Goal: Check status: Check status

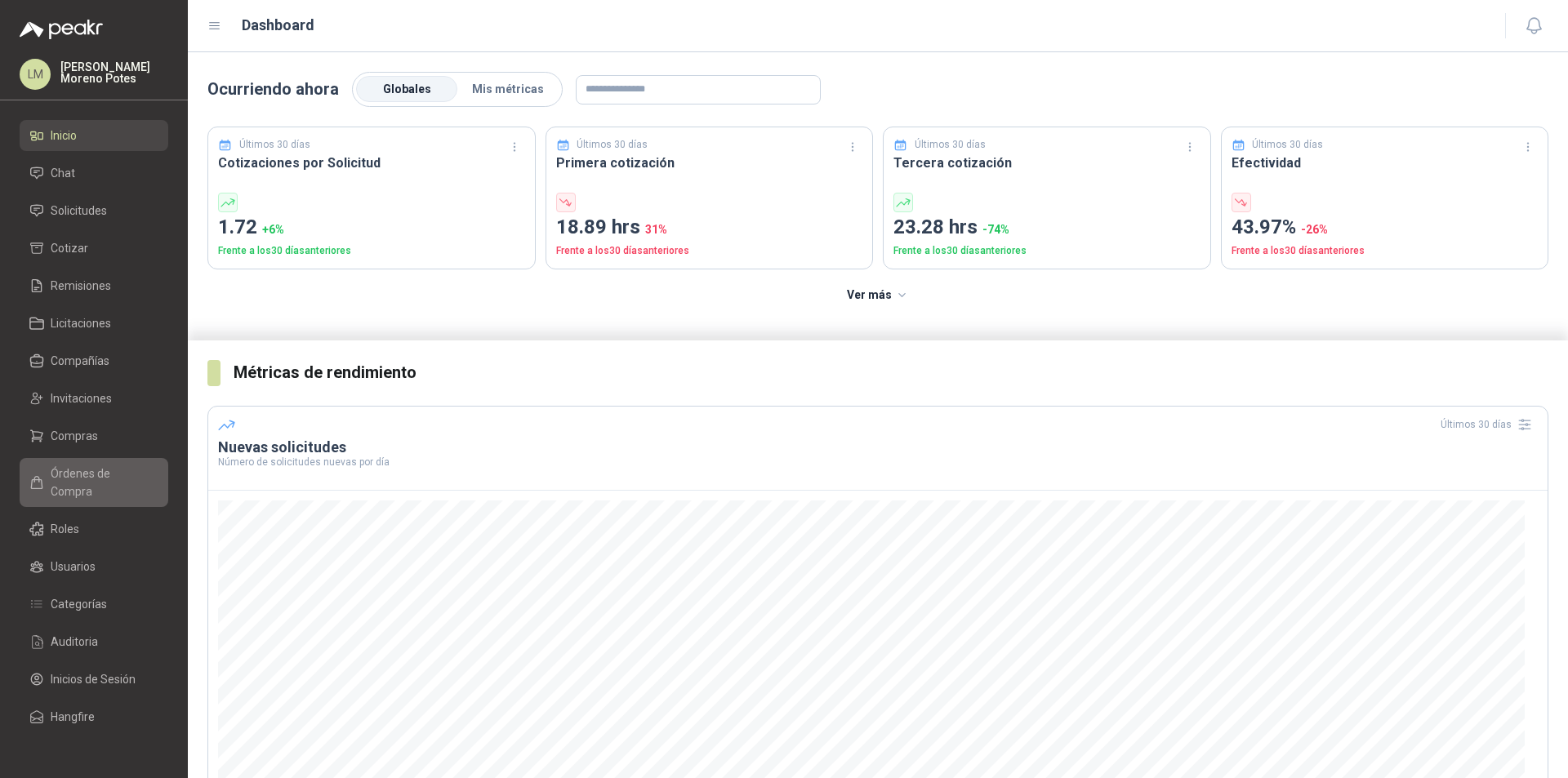
click at [126, 478] on span "Órdenes de Compra" at bounding box center [101, 482] width 102 height 36
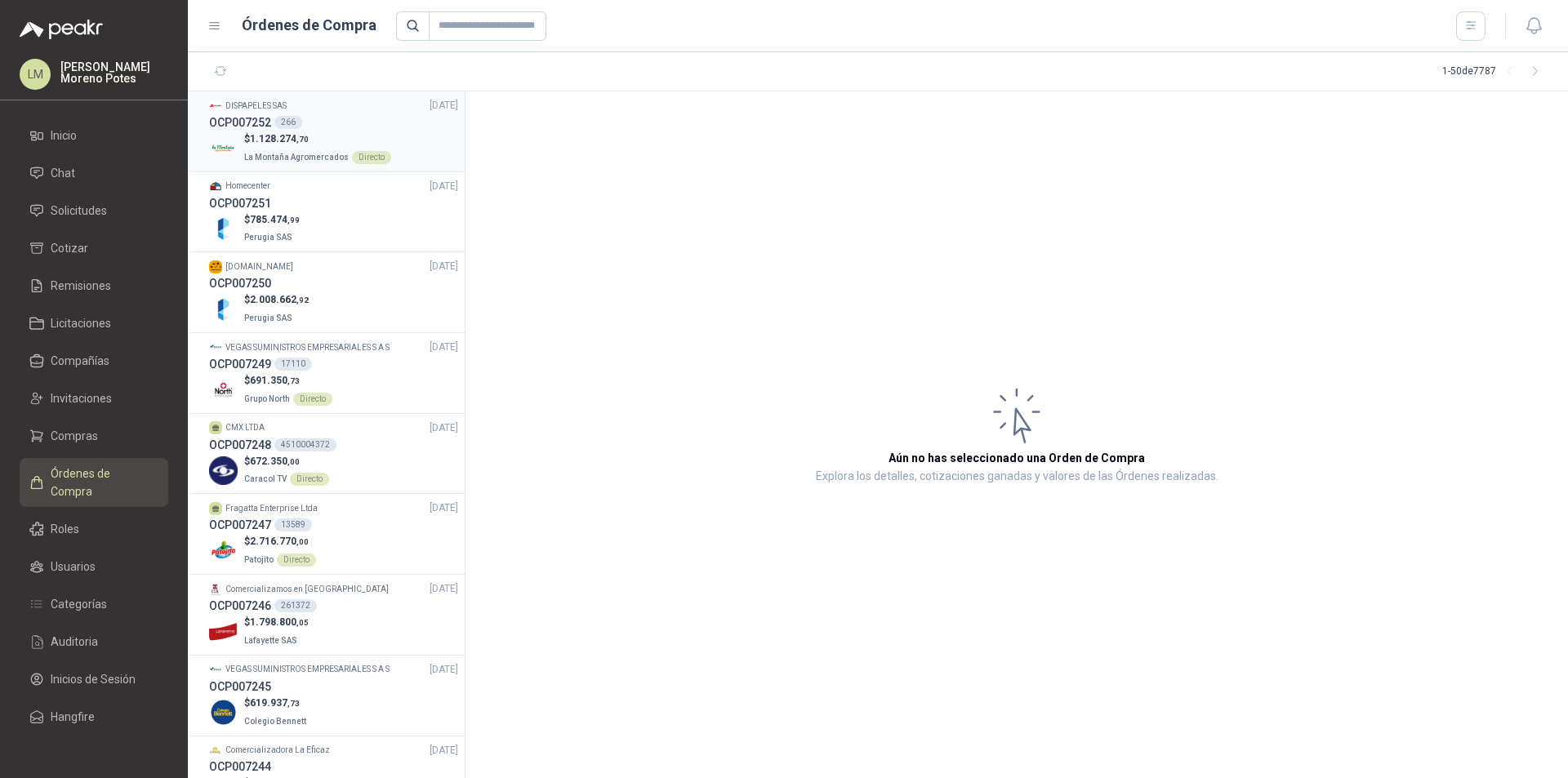
click at [418, 128] on div "OCP007252 266" at bounding box center [333, 122] width 249 height 18
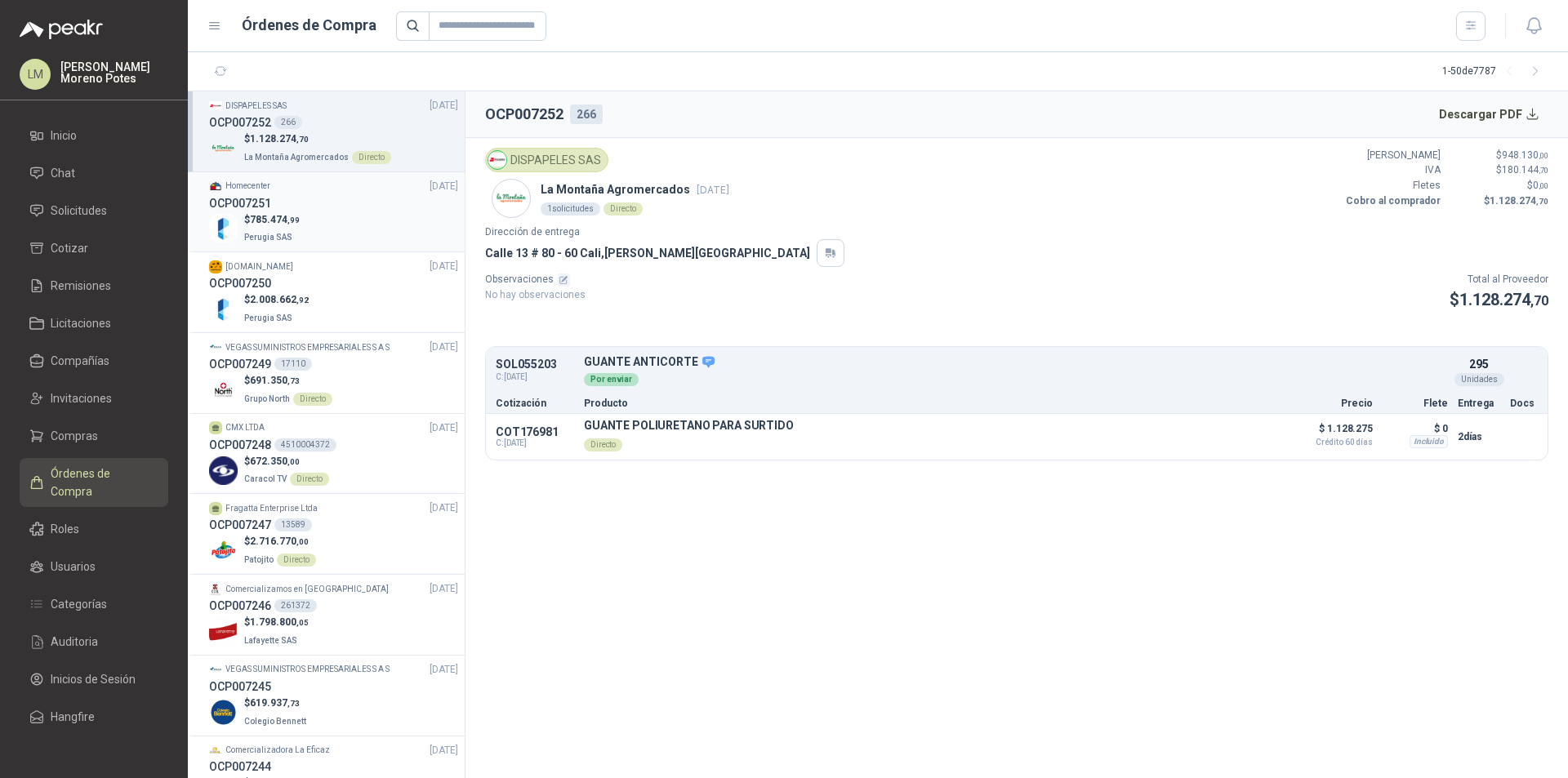
click at [350, 222] on div "$ 785.474 ,99 Perugia SAS" at bounding box center [333, 229] width 249 height 34
